Goal: Information Seeking & Learning: Learn about a topic

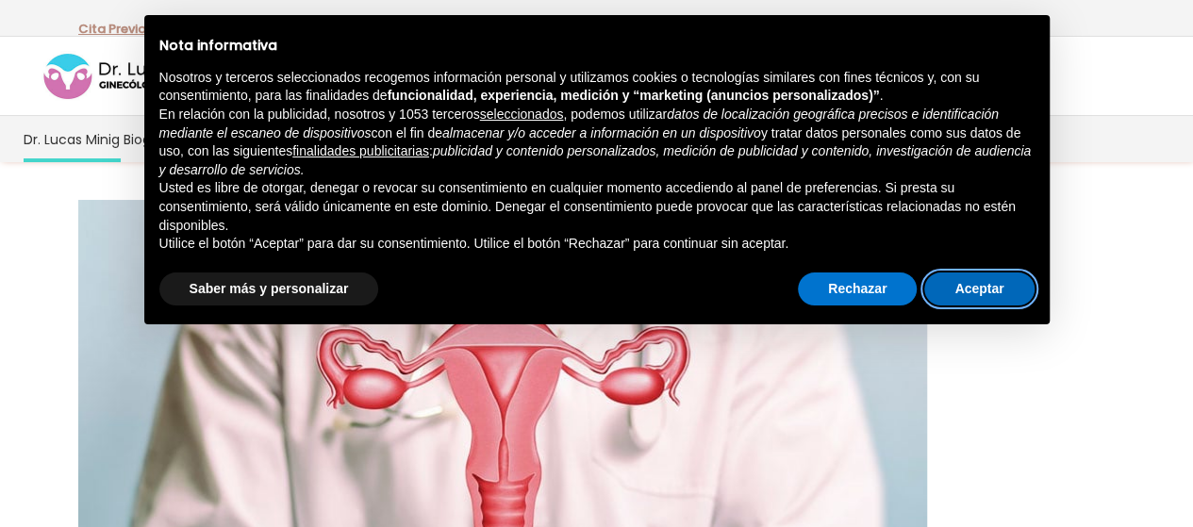
click at [985, 290] on button "Aceptar" at bounding box center [978, 290] width 109 height 34
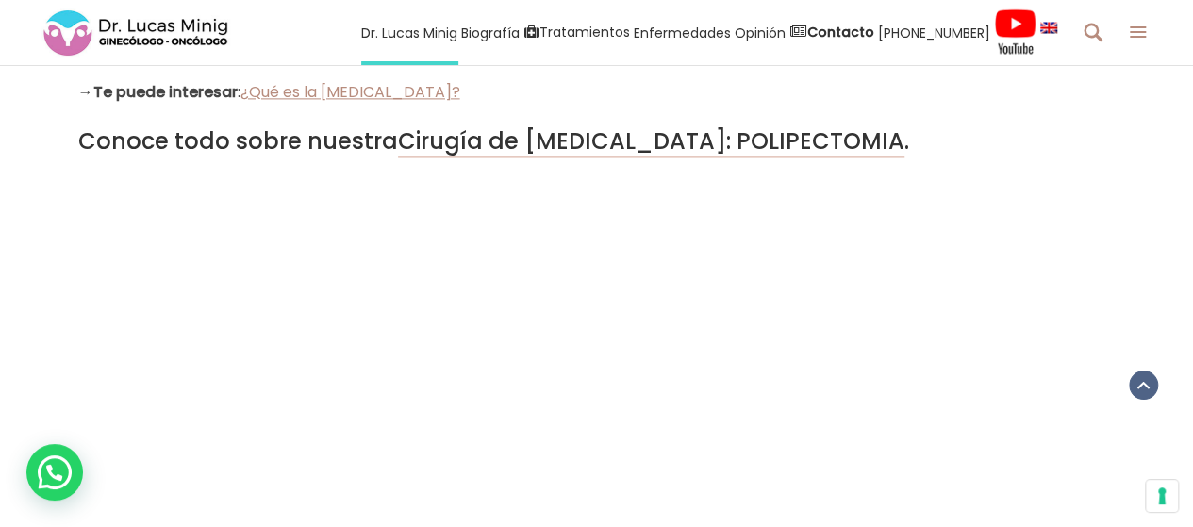
scroll to position [1283, 0]
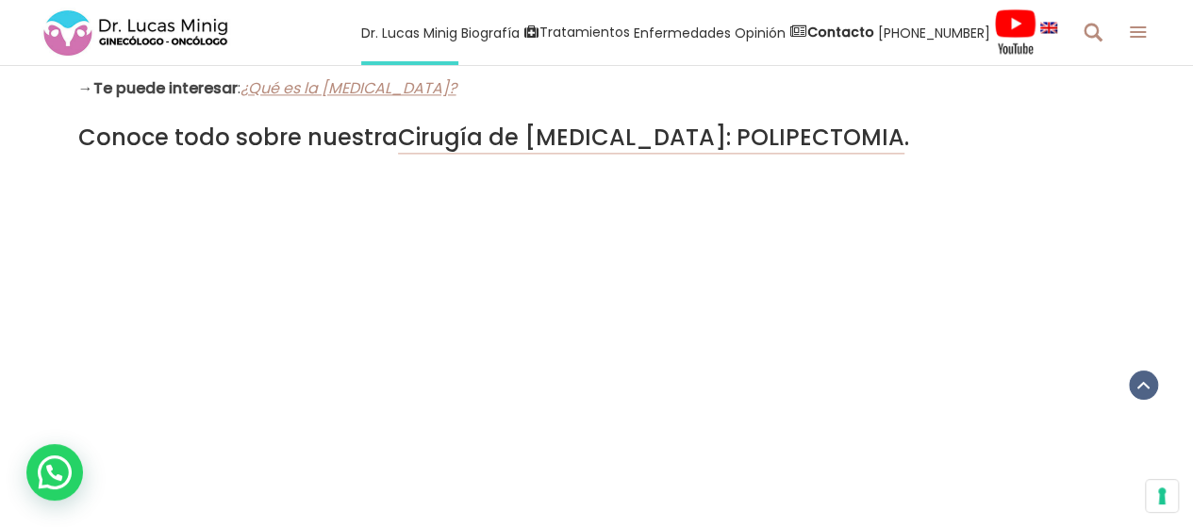
click at [341, 90] on span "¿Qué es la [MEDICAL_DATA]?" at bounding box center [348, 88] width 216 height 22
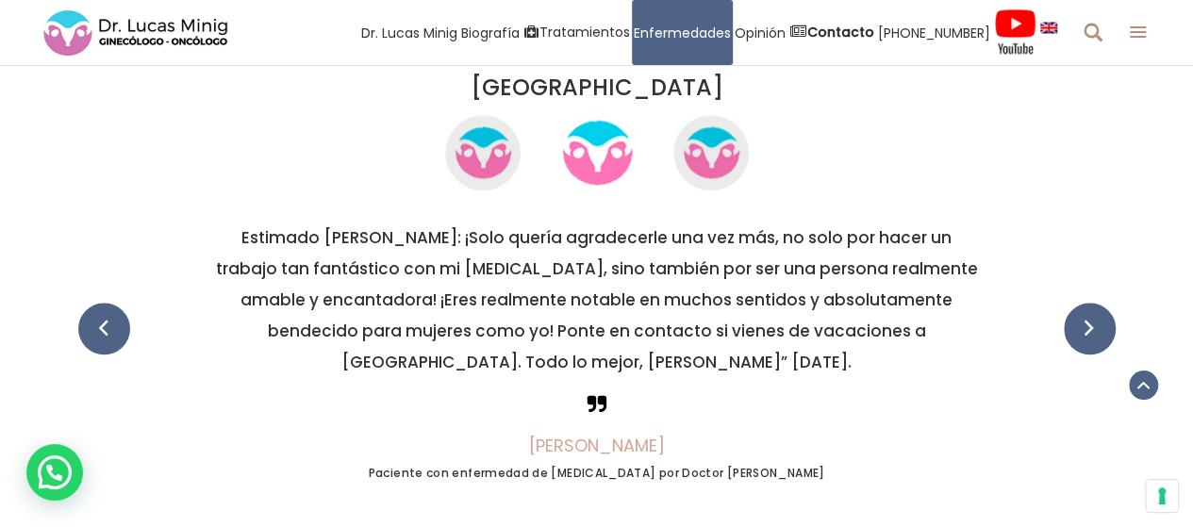
scroll to position [4489, 0]
